Goal: Task Accomplishment & Management: Complete application form

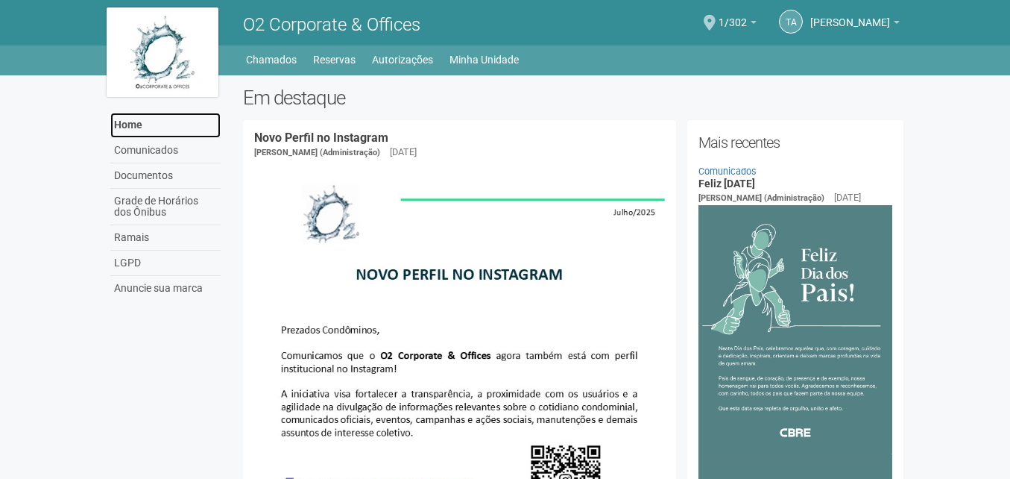
click at [145, 127] on link "Home" at bounding box center [165, 125] width 110 height 25
click at [481, 60] on link "Minha Unidade" at bounding box center [484, 59] width 69 height 21
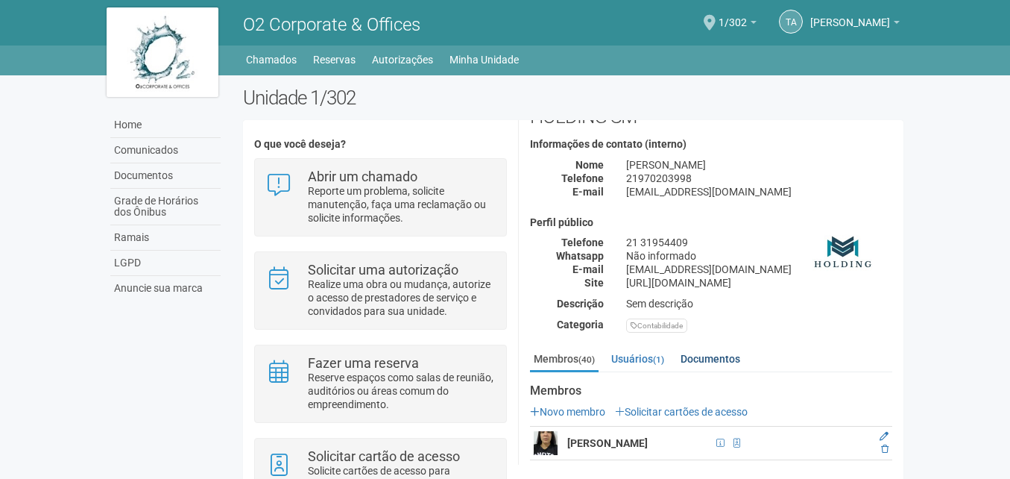
scroll to position [75, 0]
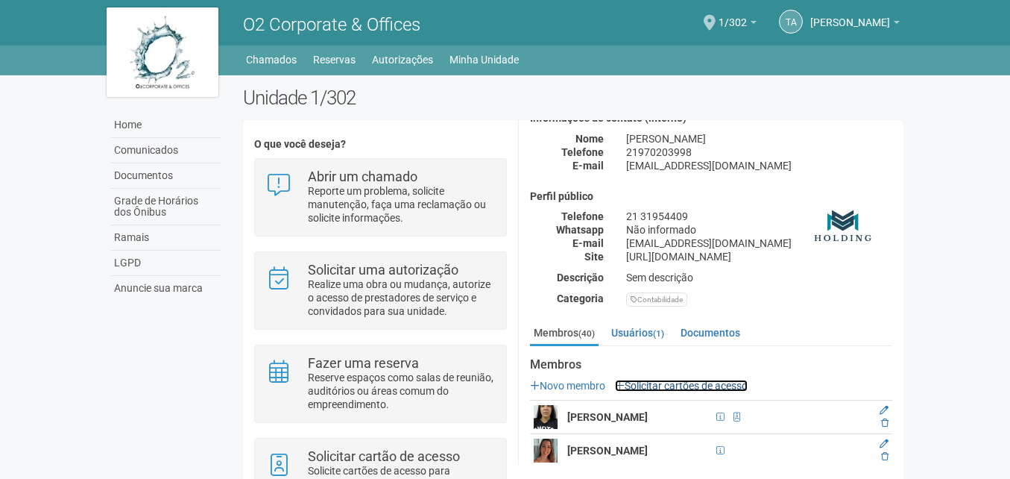
click at [673, 381] on link "Solicitar cartões de acesso" at bounding box center [681, 385] width 133 height 12
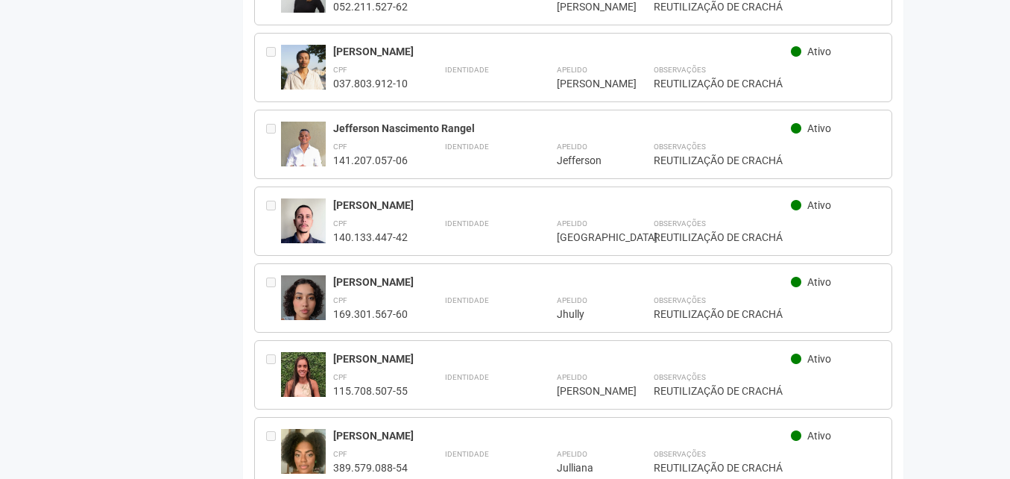
scroll to position [1640, 0]
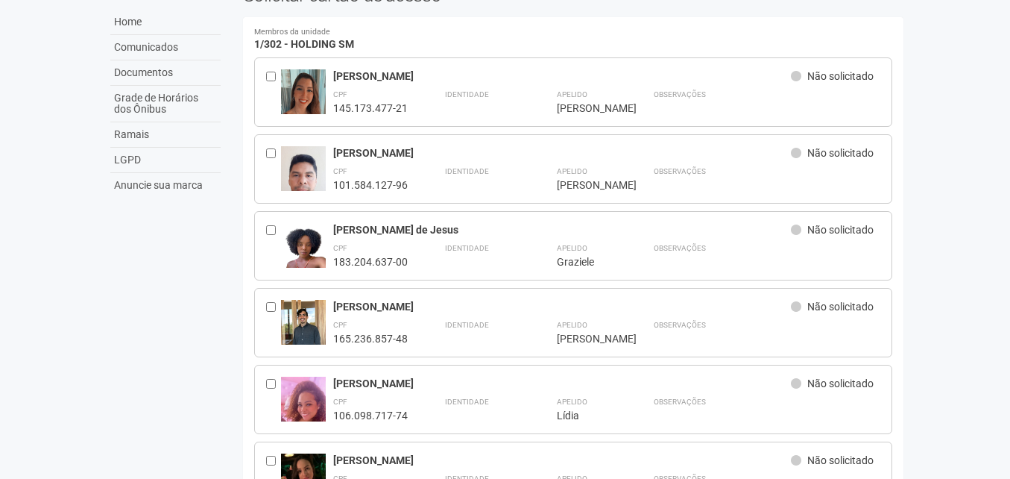
scroll to position [0, 0]
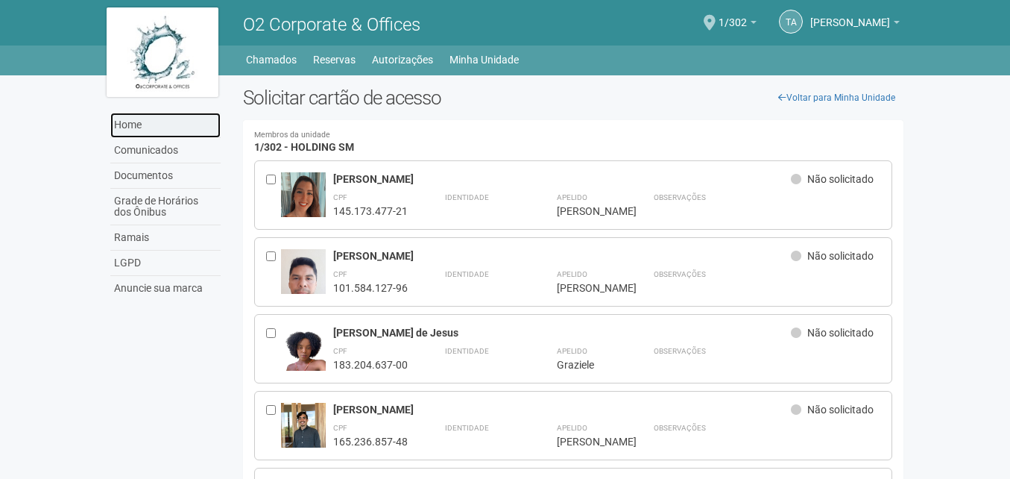
click at [147, 124] on link "Home" at bounding box center [165, 125] width 110 height 25
